Goal: Find specific page/section: Find specific page/section

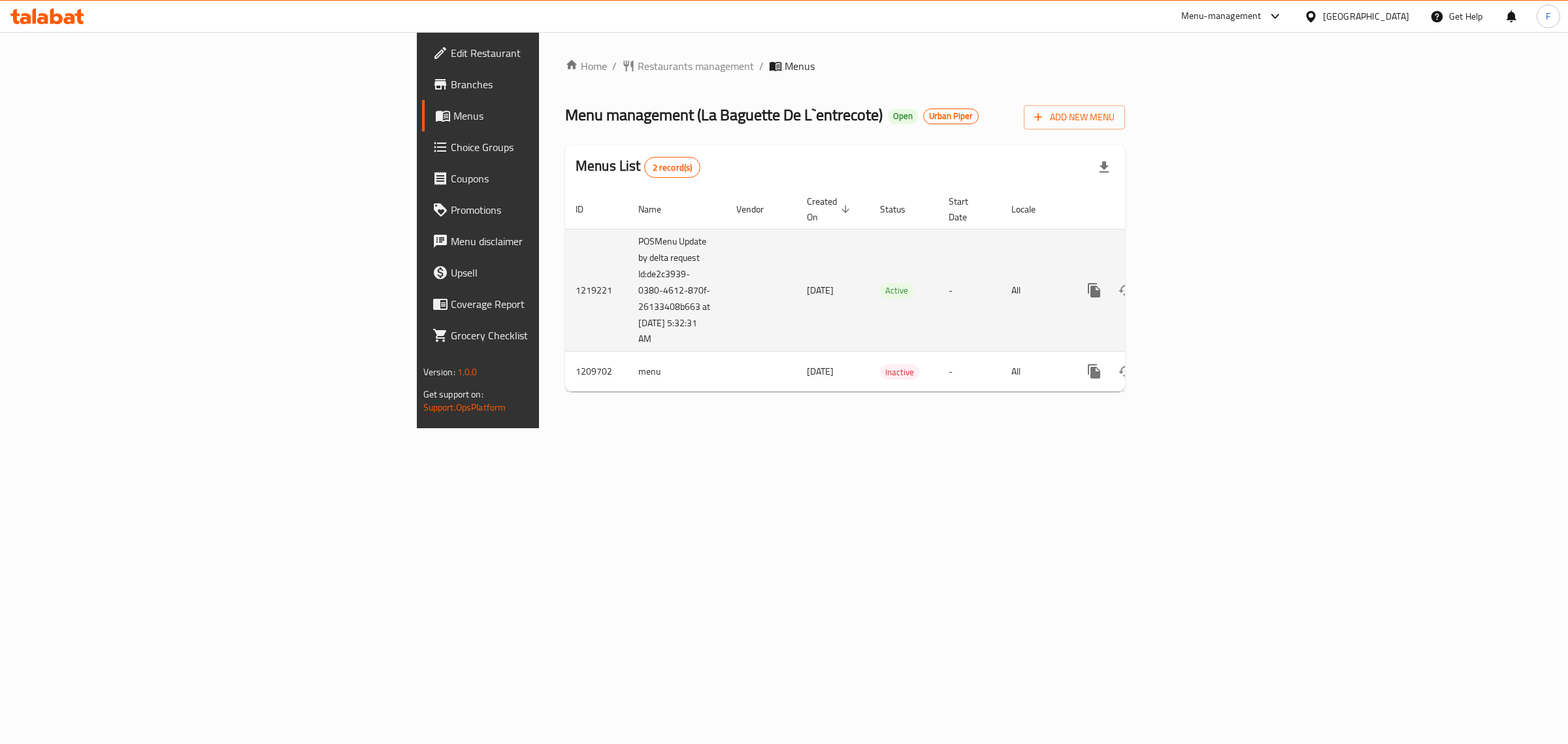
drag, startPoint x: 414, startPoint y: 327, endPoint x: 360, endPoint y: 266, distance: 81.5
click at [628, 266] on td "POSMenu Update by delta request Id:de2c3939-0380-4612-870f-26133408b663 at 10/1…" at bounding box center [676, 290] width 98 height 123
copy td "Id:de2c3939-0380-4612-870f-26133408b663 at 10/14/2025 5:32:31 AM"
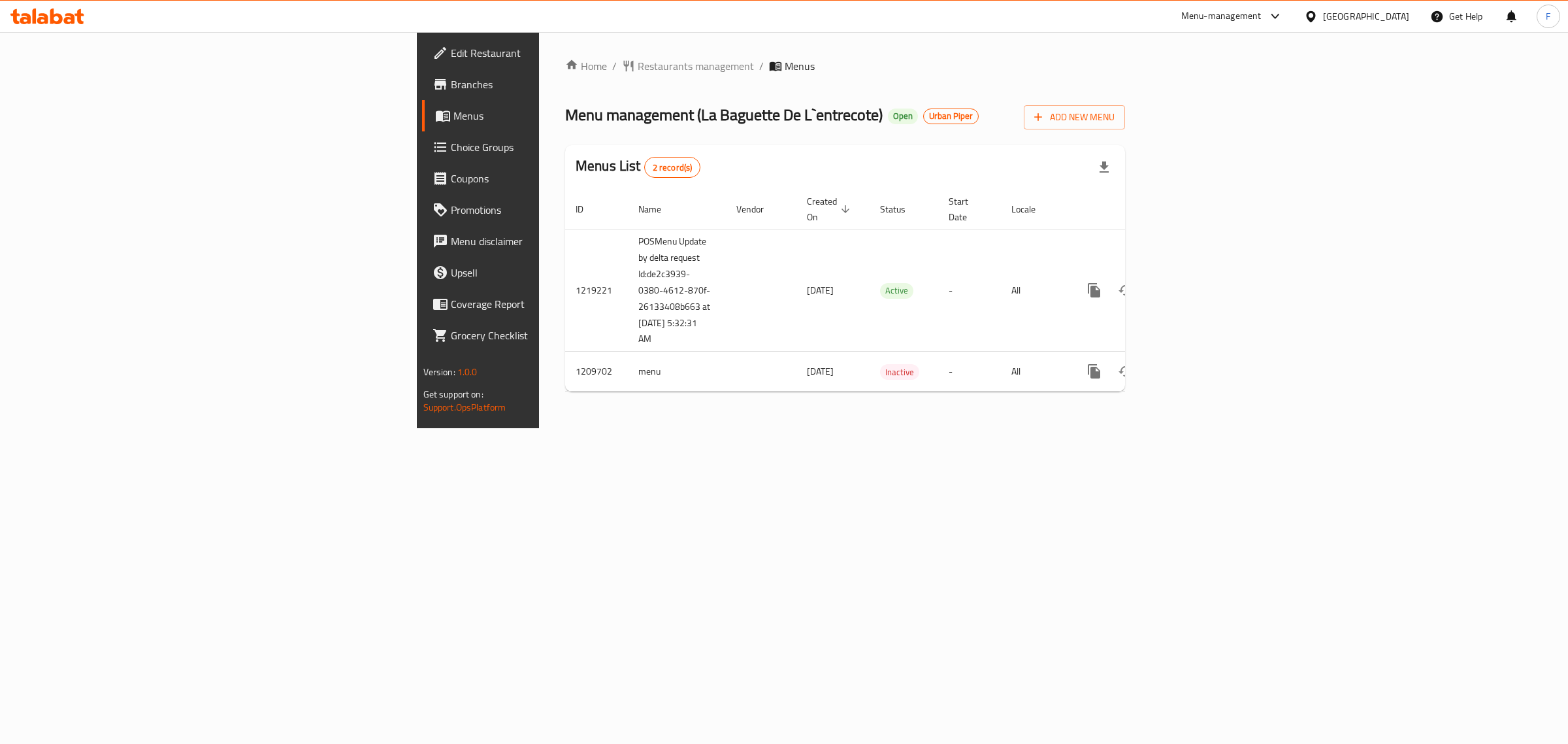
click at [451, 86] on span "Branches" at bounding box center [559, 84] width 218 height 16
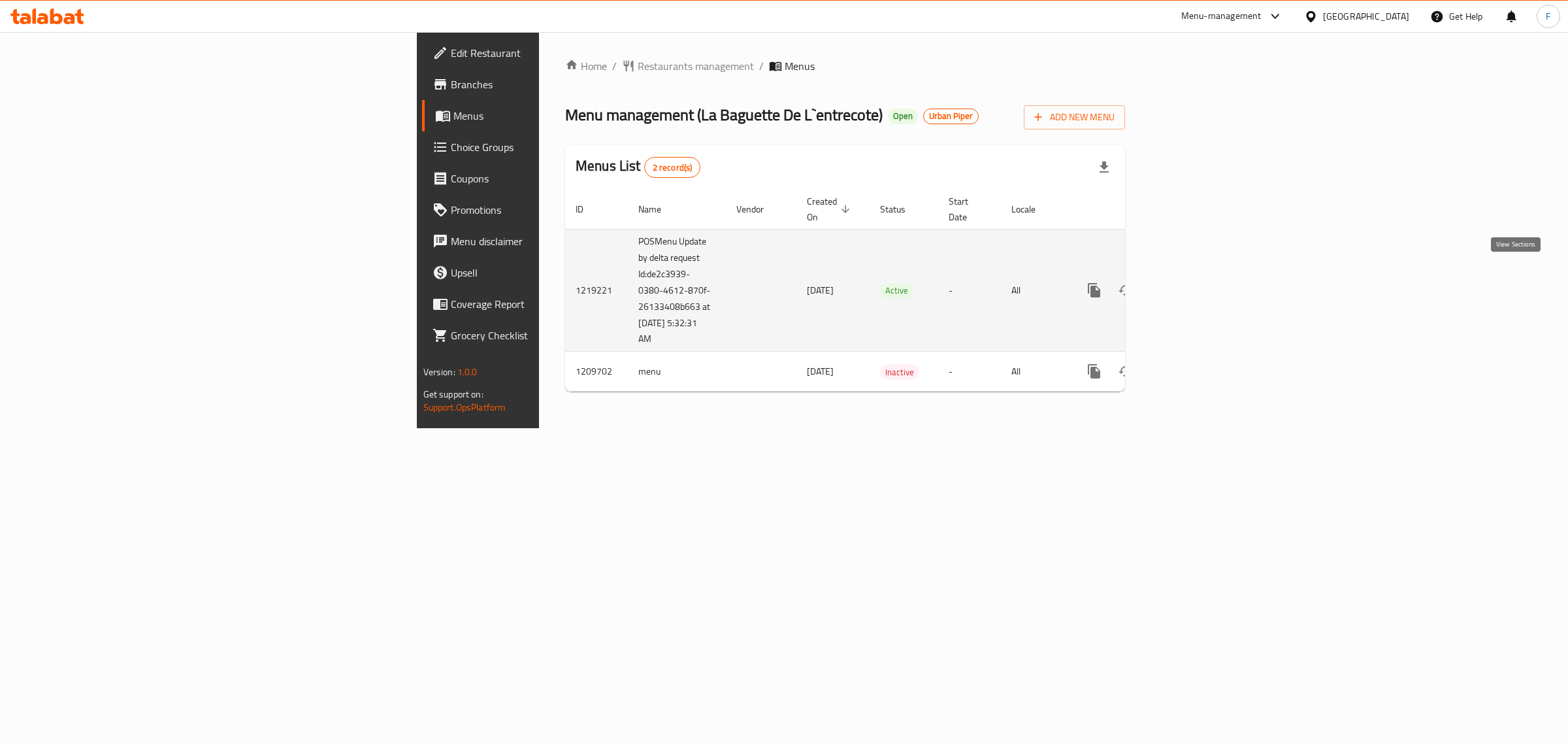
click at [1197, 282] on icon "enhanced table" at bounding box center [1188, 290] width 16 height 16
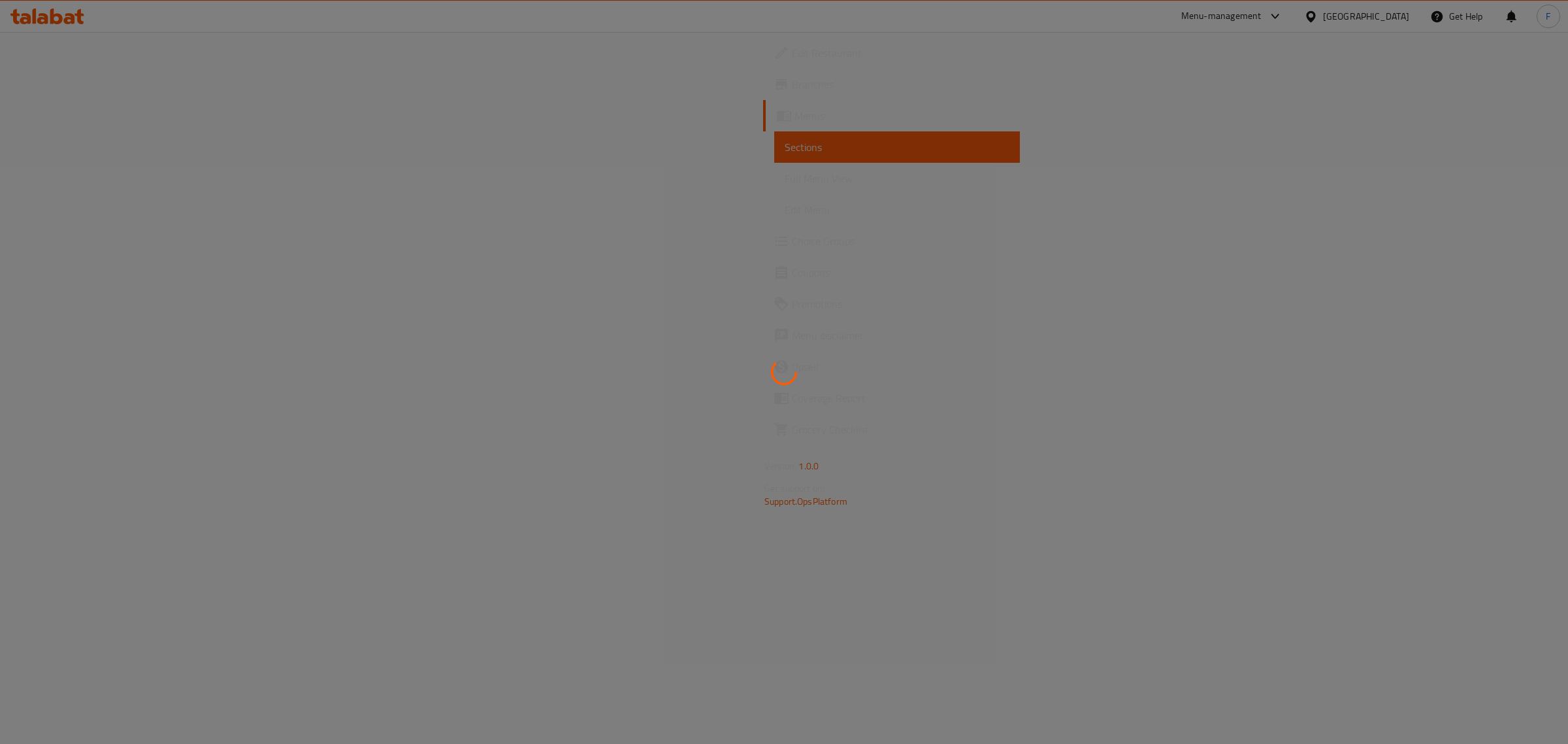
click at [299, 128] on div at bounding box center [784, 372] width 1568 height 744
click at [592, 183] on div at bounding box center [784, 372] width 1568 height 744
click at [588, 182] on div at bounding box center [784, 372] width 1568 height 744
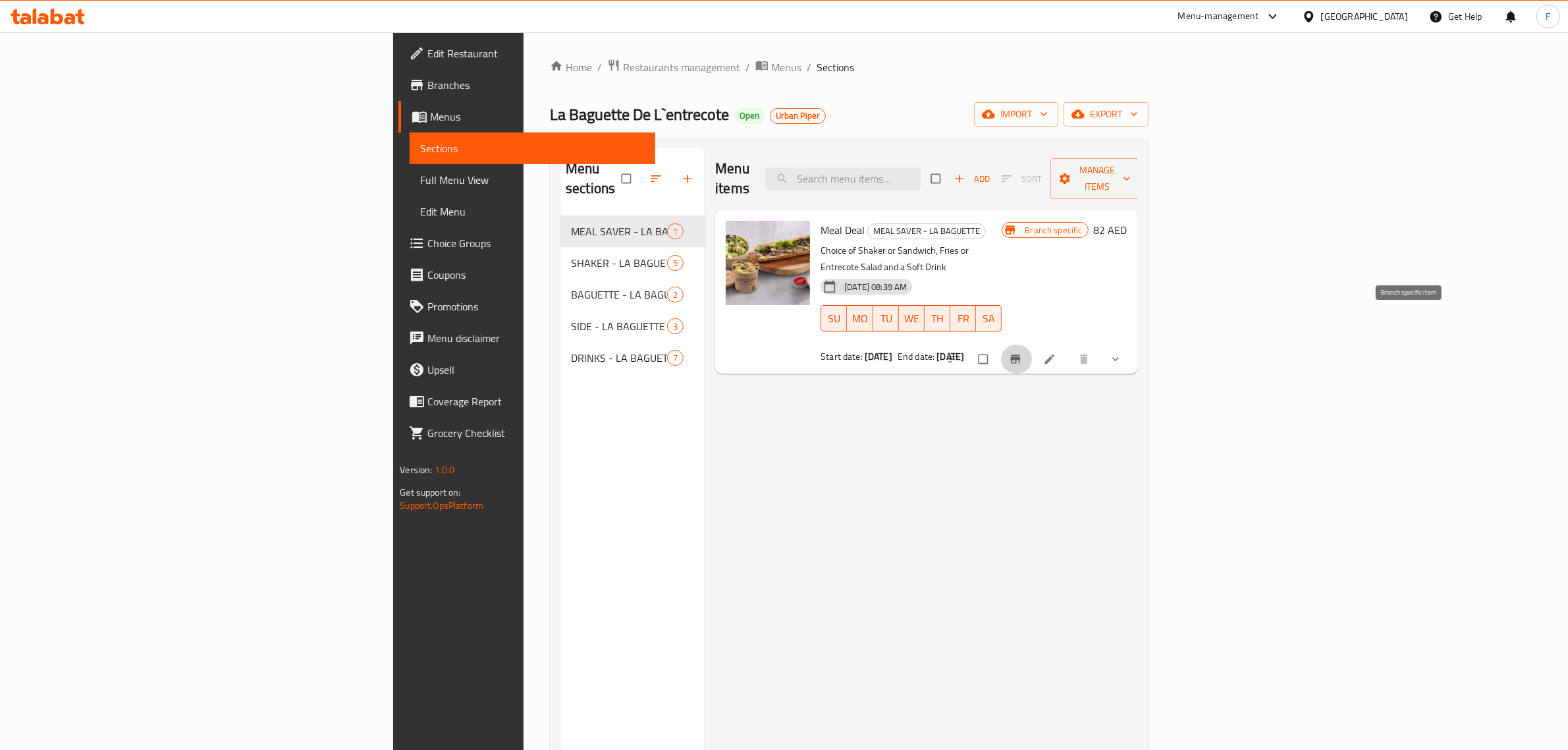
click at [1033, 344] on button "Branch-specific-item" at bounding box center [1017, 359] width 32 height 29
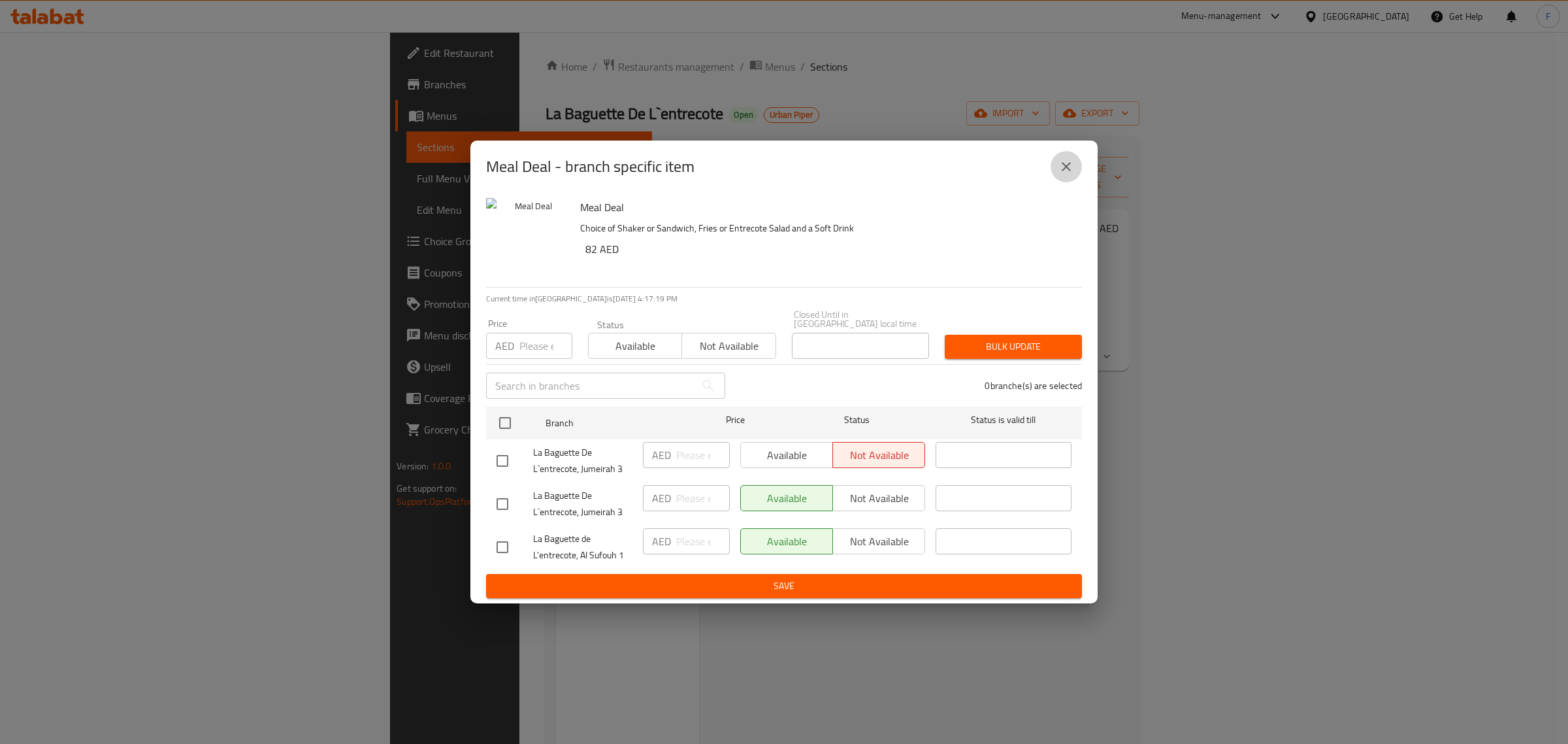
click at [1071, 164] on icon "close" at bounding box center [1066, 166] width 16 height 16
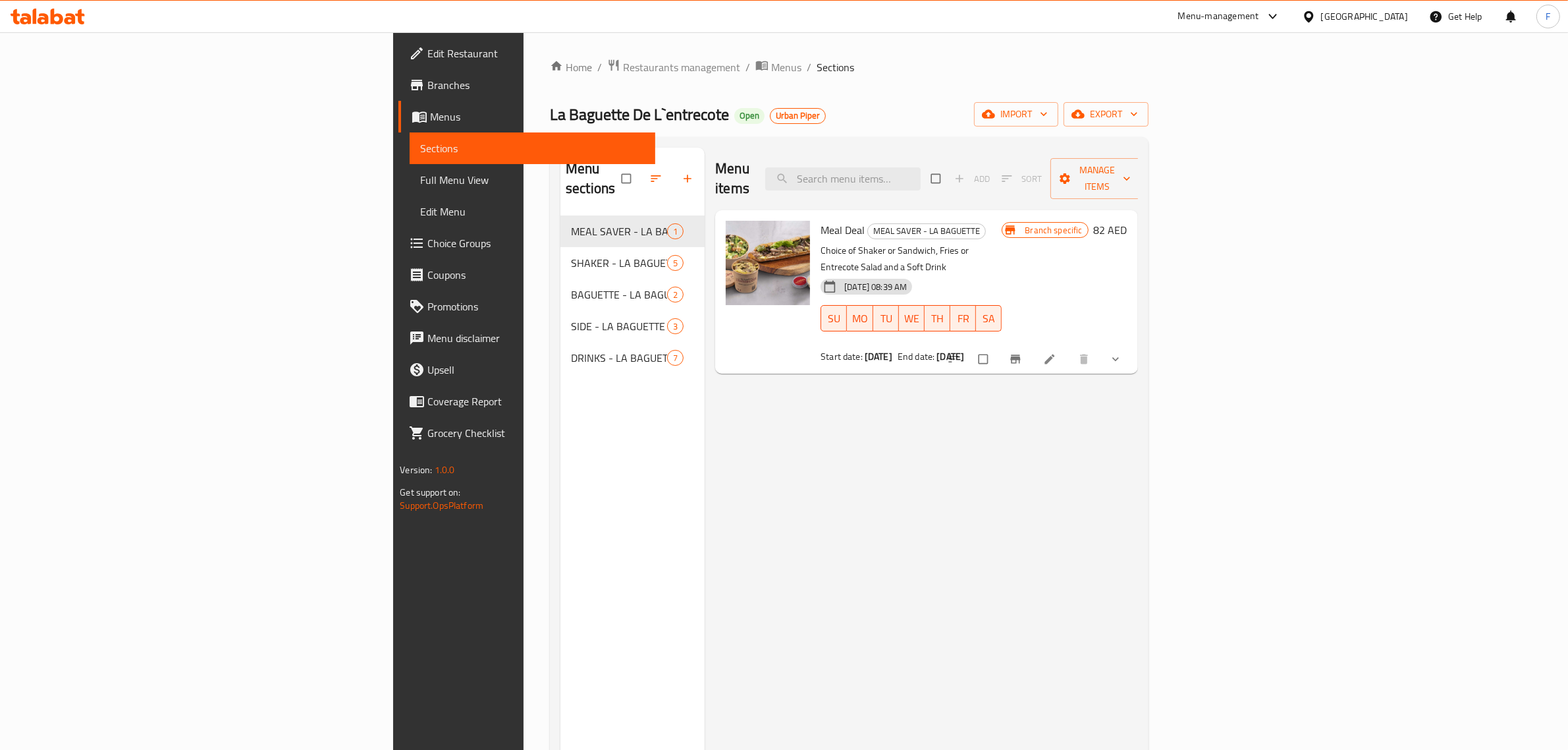
click at [427, 77] on span "Branches" at bounding box center [536, 85] width 217 height 16
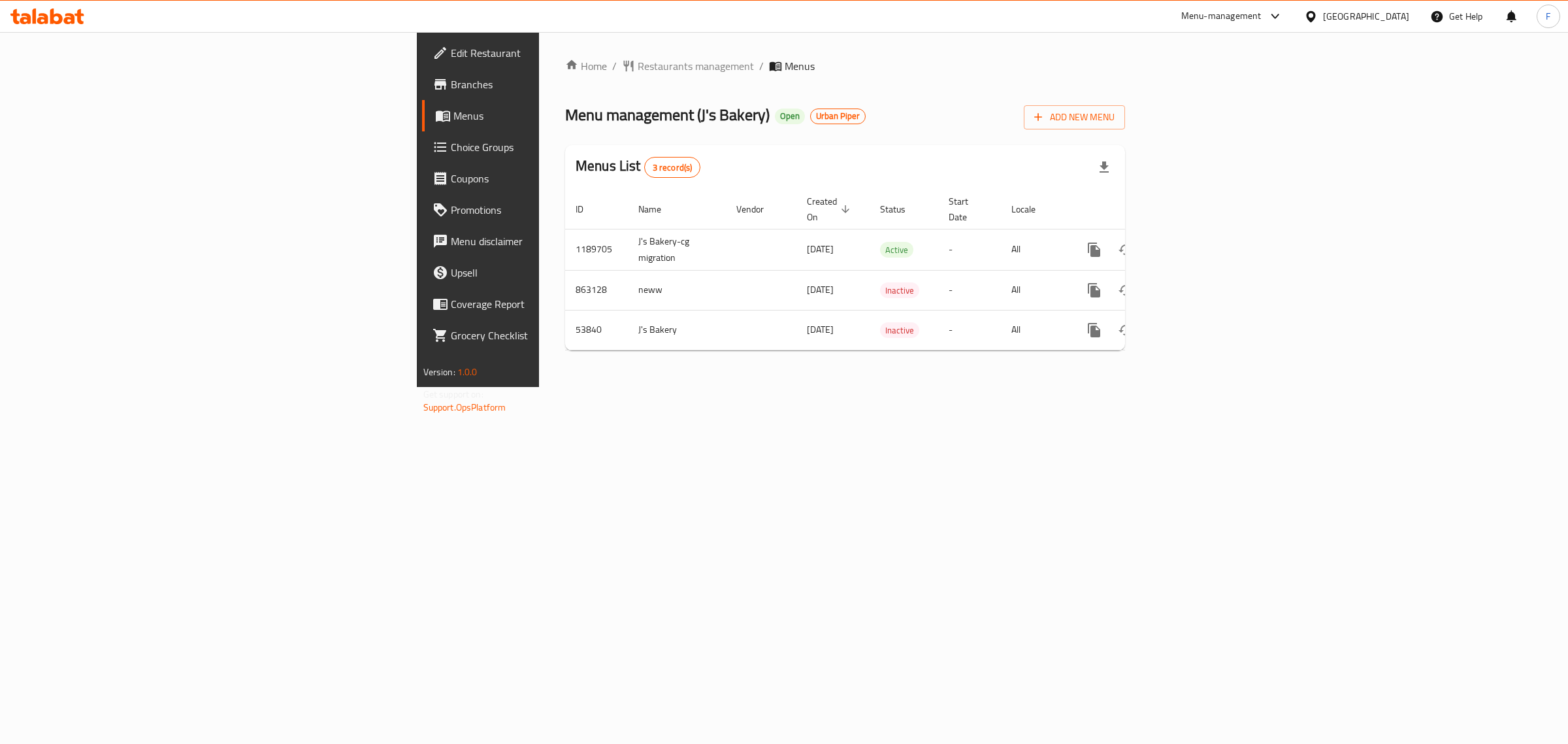
click at [451, 89] on span "Branches" at bounding box center [559, 84] width 218 height 16
click at [451, 89] on span "Branches" at bounding box center [559, 84] width 218 height 16
drag, startPoint x: 403, startPoint y: 245, endPoint x: 355, endPoint y: 245, distance: 48.0
click at [628, 245] on td "J's Bakery-cg migration" at bounding box center [676, 249] width 98 height 41
copy td "migration"
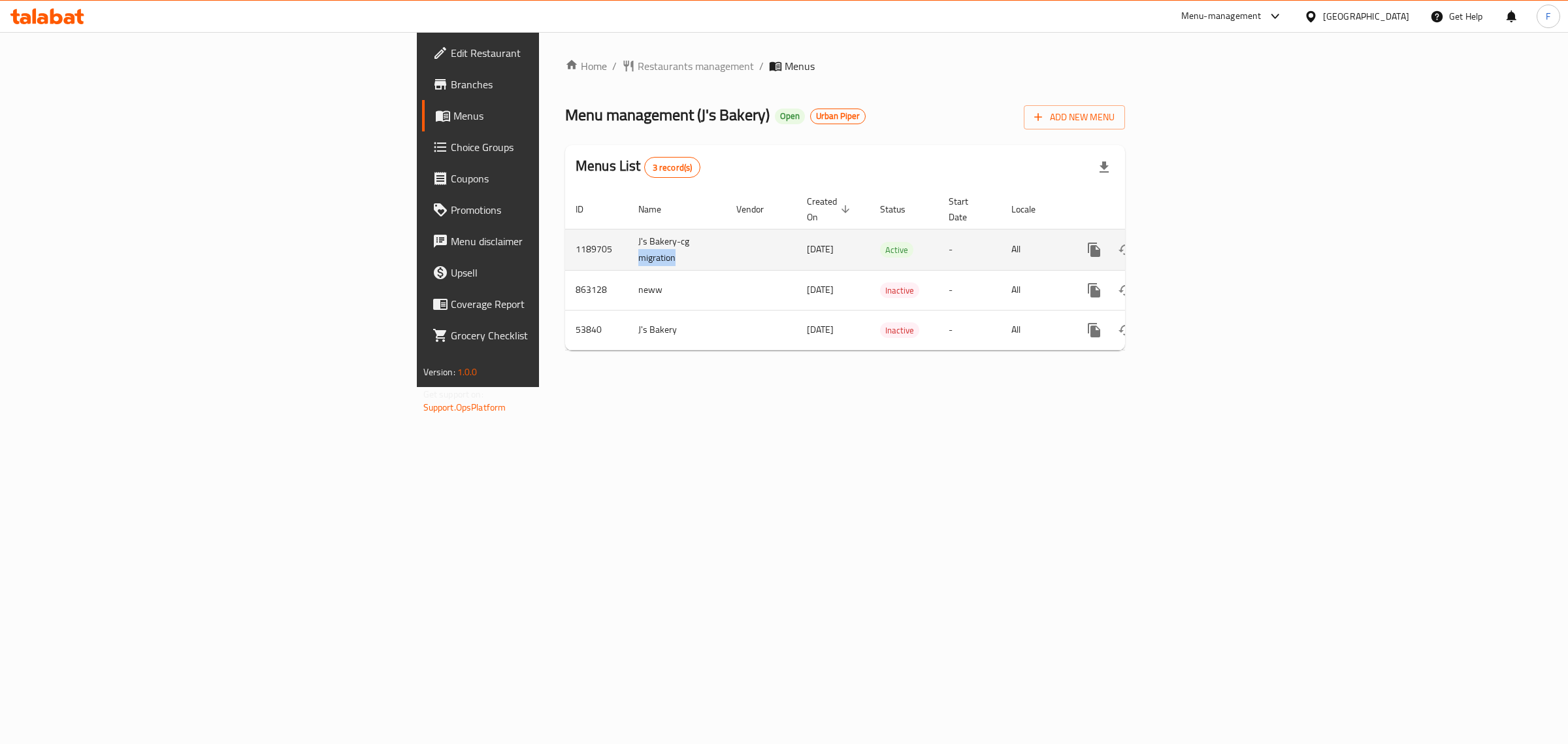
drag, startPoint x: 592, startPoint y: 242, endPoint x: 522, endPoint y: 236, distance: 70.3
click at [796, 236] on td "[DATE]" at bounding box center [833, 249] width 73 height 41
copy span "[DATE]"
click at [451, 87] on span "Branches" at bounding box center [559, 84] width 218 height 16
